Goal: Information Seeking & Learning: Check status

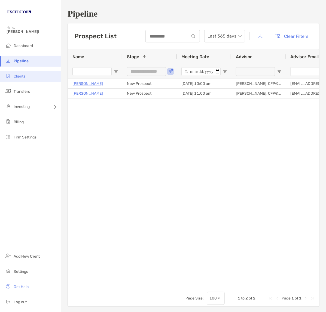
click at [24, 75] on span "Clients" at bounding box center [20, 76] width 12 height 5
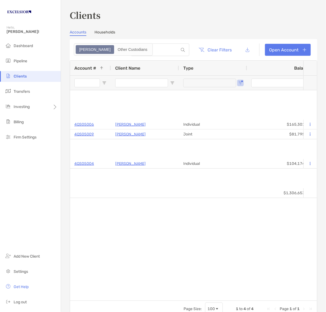
type input "**********"
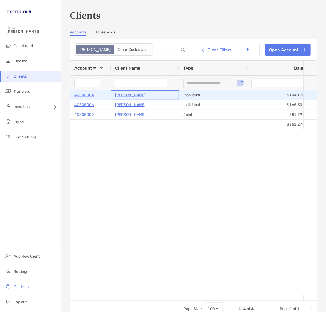
click at [125, 95] on p "[PERSON_NAME]" at bounding box center [130, 95] width 30 height 7
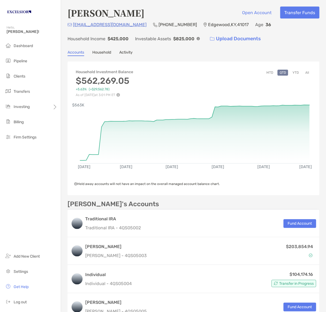
click at [288, 45] on div "[PERSON_NAME] Open Account Transfer Funds [EMAIL_ADDRESS][DOMAIN_NAME] (859) 32…" at bounding box center [193, 239] width 265 height 479
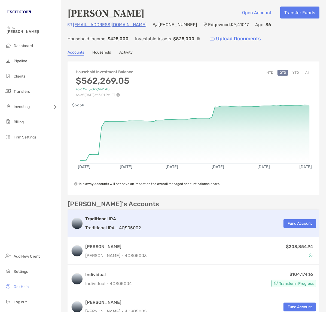
click at [103, 216] on h3 "Traditional IRA" at bounding box center [112, 219] width 55 height 7
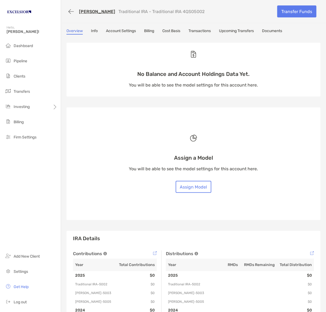
click at [204, 30] on link "Transactions" at bounding box center [199, 32] width 22 height 6
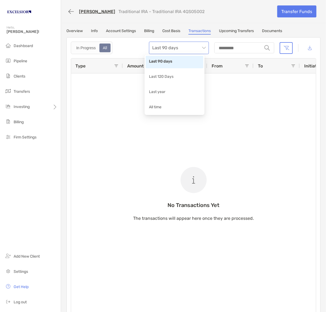
click at [200, 45] on span "Last 90 days" at bounding box center [178, 48] width 53 height 12
click at [159, 107] on div "All time" at bounding box center [174, 107] width 51 height 7
click at [98, 11] on link "[PERSON_NAME]" at bounding box center [97, 11] width 36 height 5
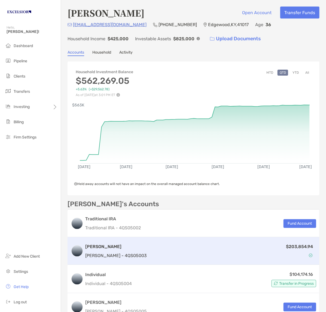
click at [91, 246] on h3 "[PERSON_NAME]" at bounding box center [115, 246] width 61 height 7
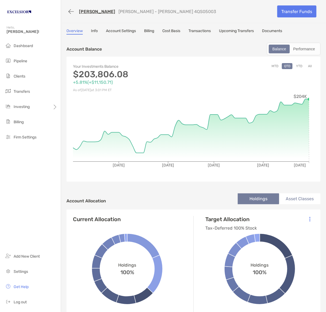
click at [242, 9] on div "[PERSON_NAME] [PERSON_NAME] - [PERSON_NAME] 4QS05003" at bounding box center [169, 12] width 206 height 10
click at [68, 11] on button "button" at bounding box center [70, 12] width 9 height 10
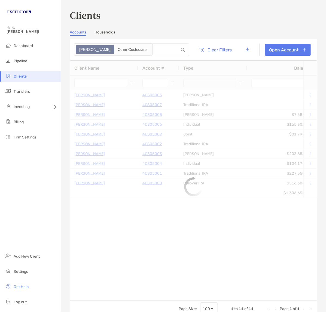
type input "**********"
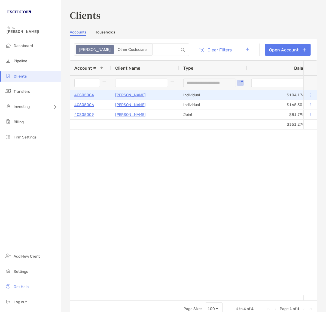
click at [85, 94] on p "4QS05004" at bounding box center [84, 95] width 20 height 7
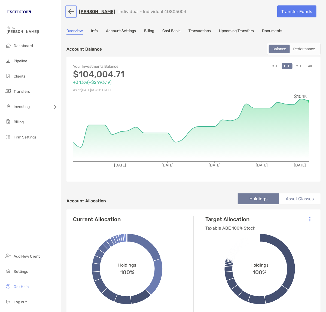
click at [68, 11] on button "button" at bounding box center [70, 12] width 9 height 10
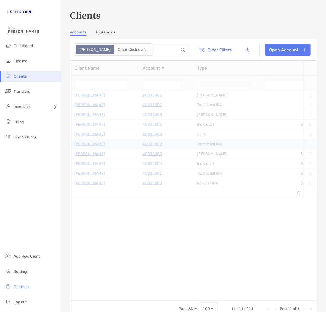
type input "**********"
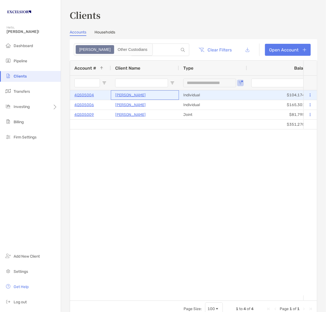
click at [124, 94] on p "[PERSON_NAME]" at bounding box center [130, 95] width 30 height 7
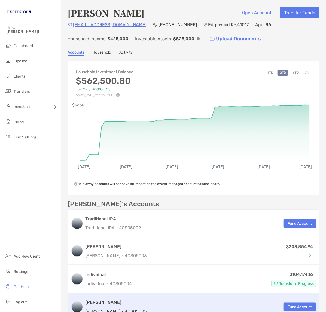
scroll to position [34, 0]
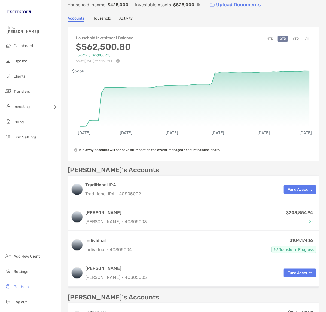
click at [159, 290] on div "[PERSON_NAME]'s Accounts Traditional IRA Traditional IRA - 4QS05002 Fund Accoun…" at bounding box center [193, 303] width 252 height 272
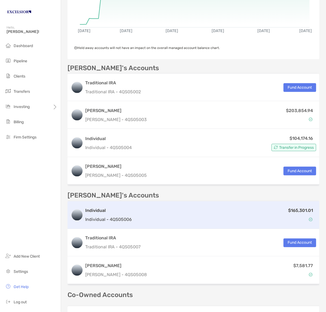
click at [102, 216] on p "Individual - 4QS05006" at bounding box center [108, 219] width 47 height 7
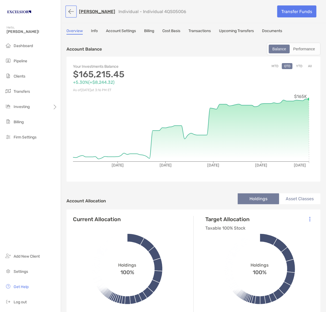
click at [68, 10] on button "button" at bounding box center [70, 12] width 9 height 10
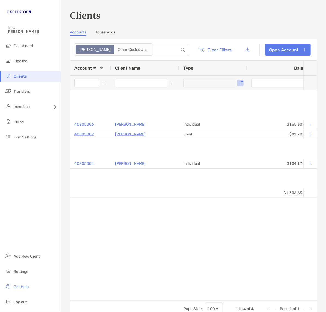
type input "**********"
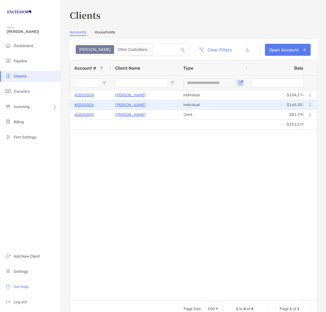
click at [125, 104] on p "[PERSON_NAME]" at bounding box center [130, 104] width 30 height 7
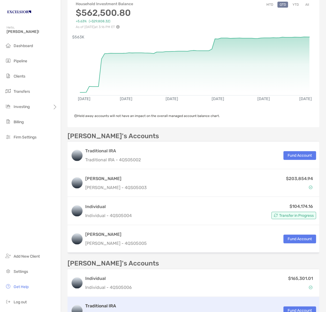
scroll to position [170, 0]
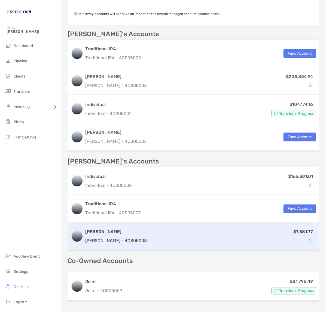
click at [104, 238] on p "[PERSON_NAME] - 4QS05008" at bounding box center [115, 240] width 61 height 7
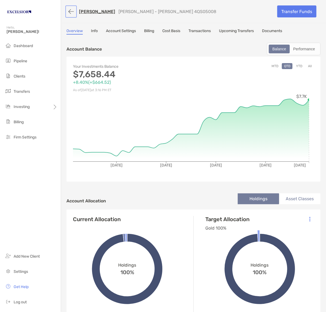
click at [70, 10] on button "button" at bounding box center [70, 12] width 9 height 10
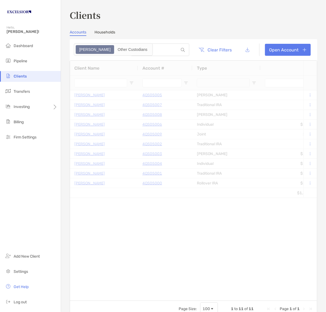
type input "**********"
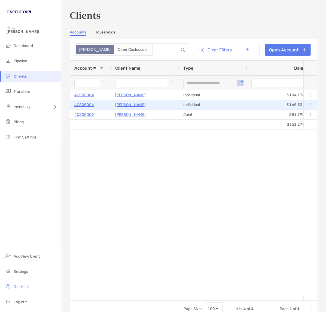
click at [125, 102] on p "[PERSON_NAME]" at bounding box center [130, 104] width 30 height 7
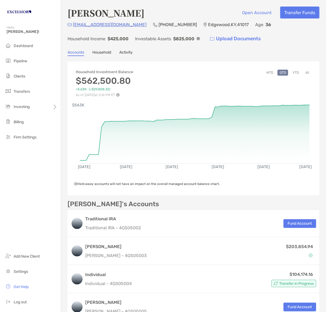
click at [187, 197] on div "Household Investment Balance $562,500.80 +5.63% ( +$29,808.32 ) As of [DATE] 3:…" at bounding box center [193, 266] width 252 height 411
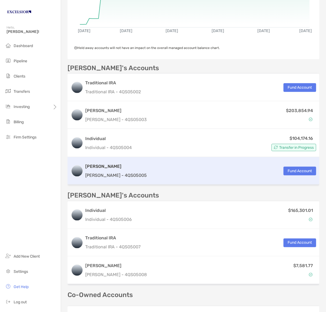
scroll to position [102, 0]
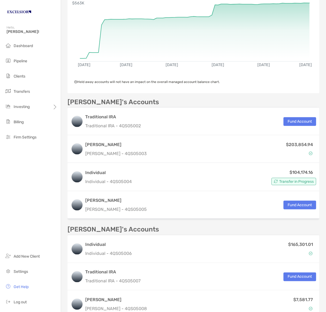
click at [153, 222] on div "[PERSON_NAME]'s Accounts Traditional IRA Traditional IRA - 4QS05002 Fund Accoun…" at bounding box center [193, 235] width 252 height 272
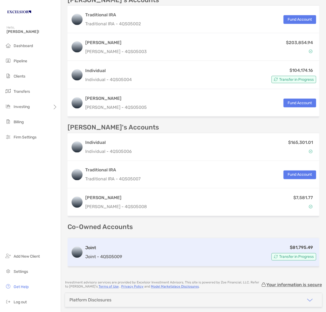
click at [116, 255] on p "Joint - 4QS05009" at bounding box center [103, 257] width 37 height 7
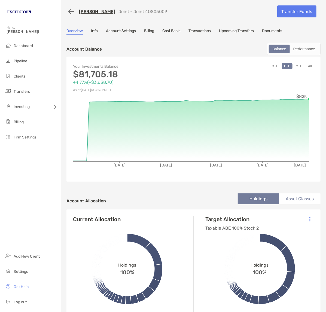
click at [14, 199] on div "Dashboard Pipeline Clients Transfers Investing Billing Firm Settings Add New Cl…" at bounding box center [30, 176] width 61 height 271
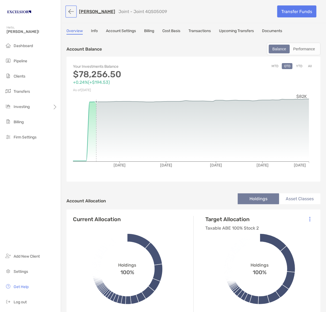
click at [69, 10] on button "button" at bounding box center [70, 12] width 9 height 10
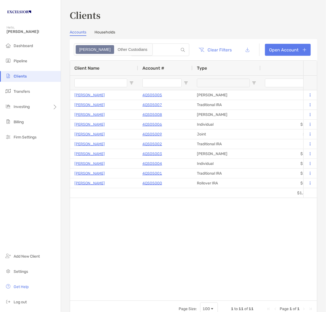
type input "**********"
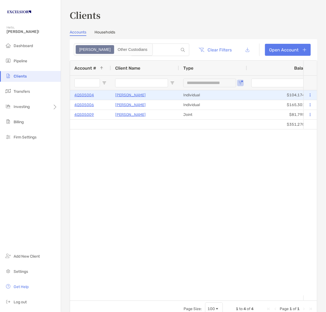
click at [125, 96] on p "[PERSON_NAME]" at bounding box center [130, 95] width 30 height 7
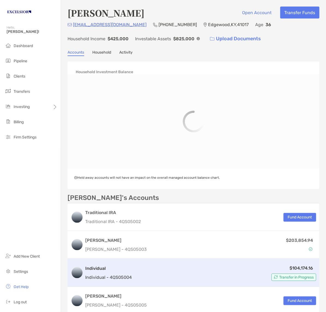
click at [110, 268] on h3 "Individual" at bounding box center [108, 268] width 47 height 7
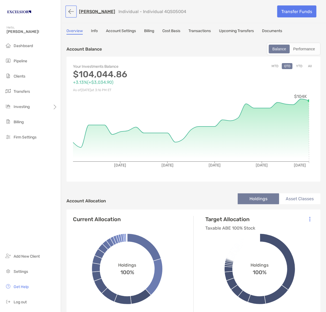
click at [72, 14] on button "button" at bounding box center [70, 12] width 9 height 10
click at [72, 11] on button "button" at bounding box center [70, 12] width 9 height 10
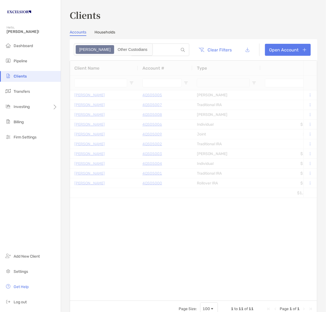
type input "**********"
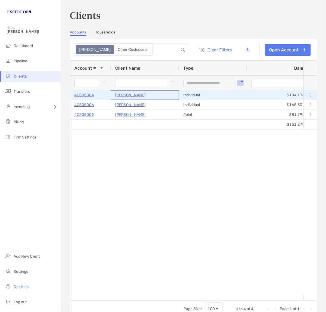
click at [130, 93] on p "[PERSON_NAME]" at bounding box center [130, 95] width 30 height 7
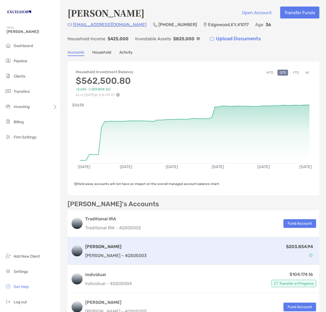
click at [107, 254] on p "[PERSON_NAME] - 4QS05003" at bounding box center [115, 255] width 61 height 7
